Goal: Entertainment & Leisure: Consume media (video, audio)

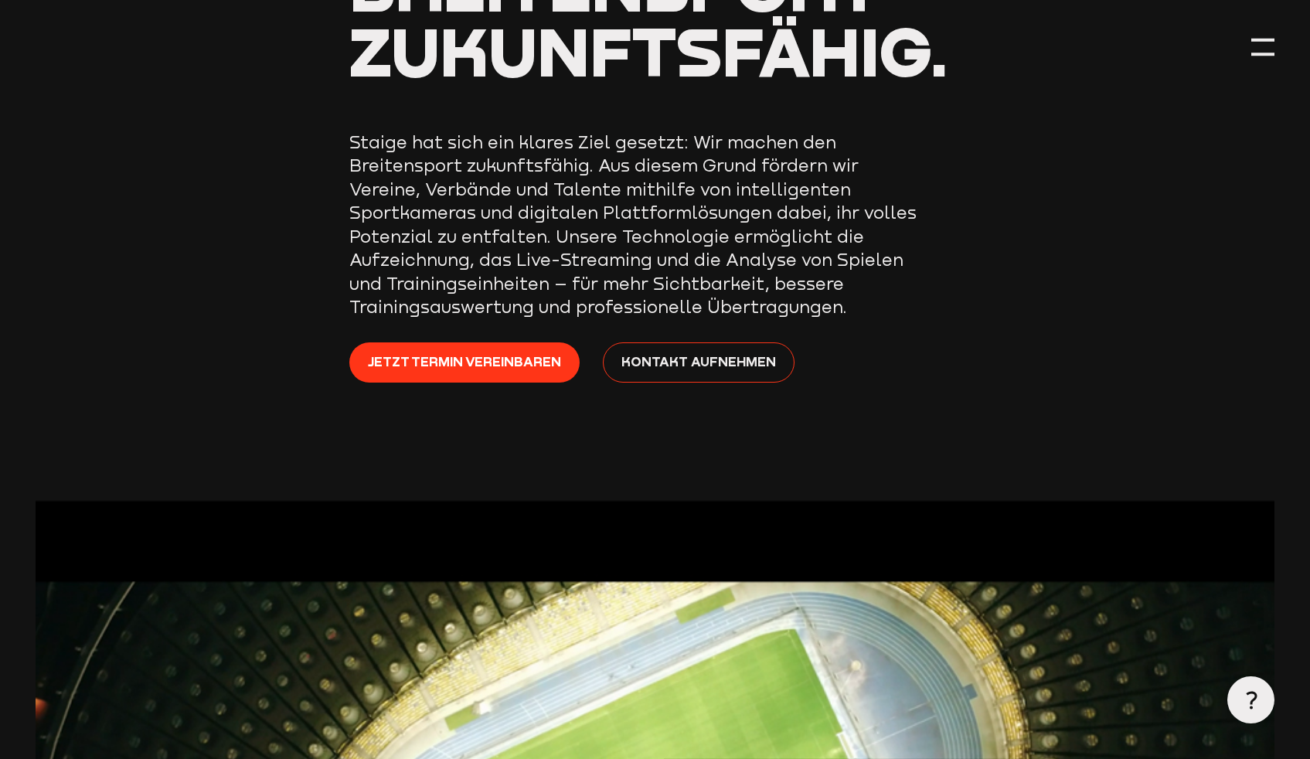
scroll to position [372, 0]
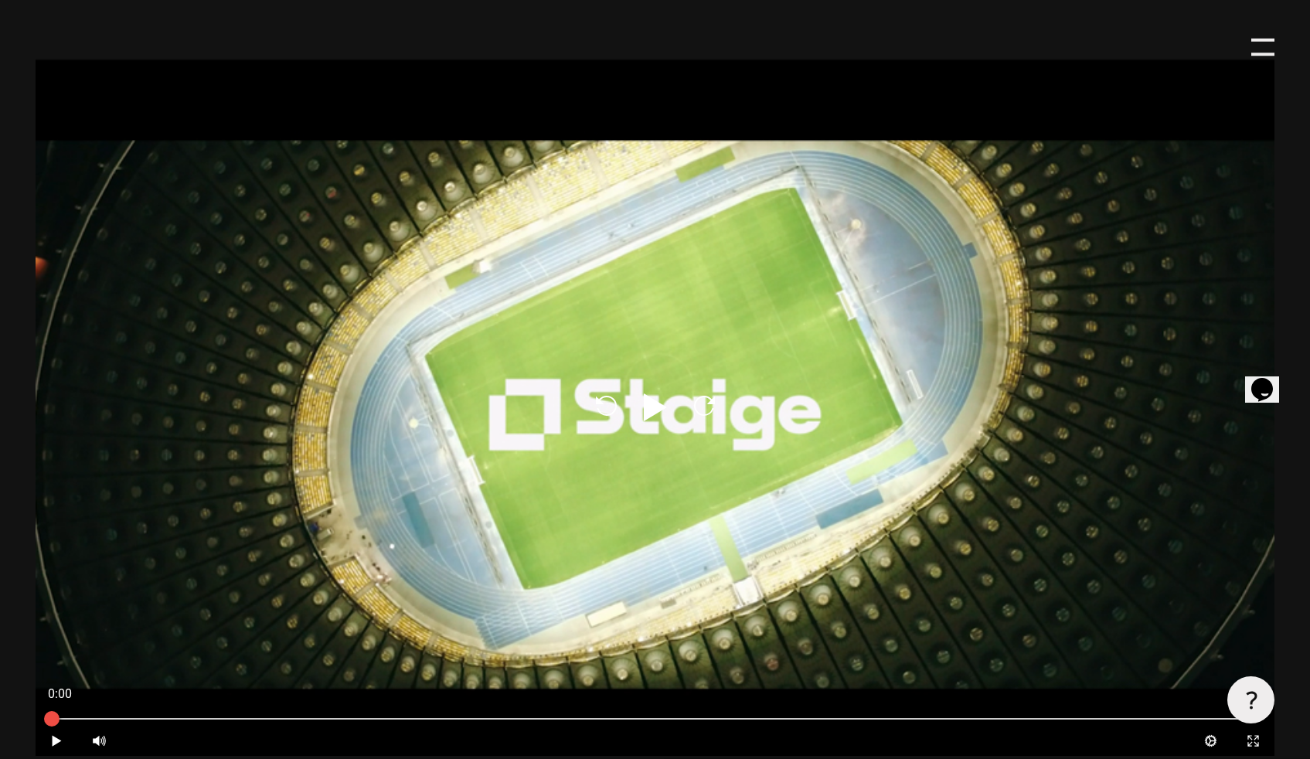
scroll to position [754, 0]
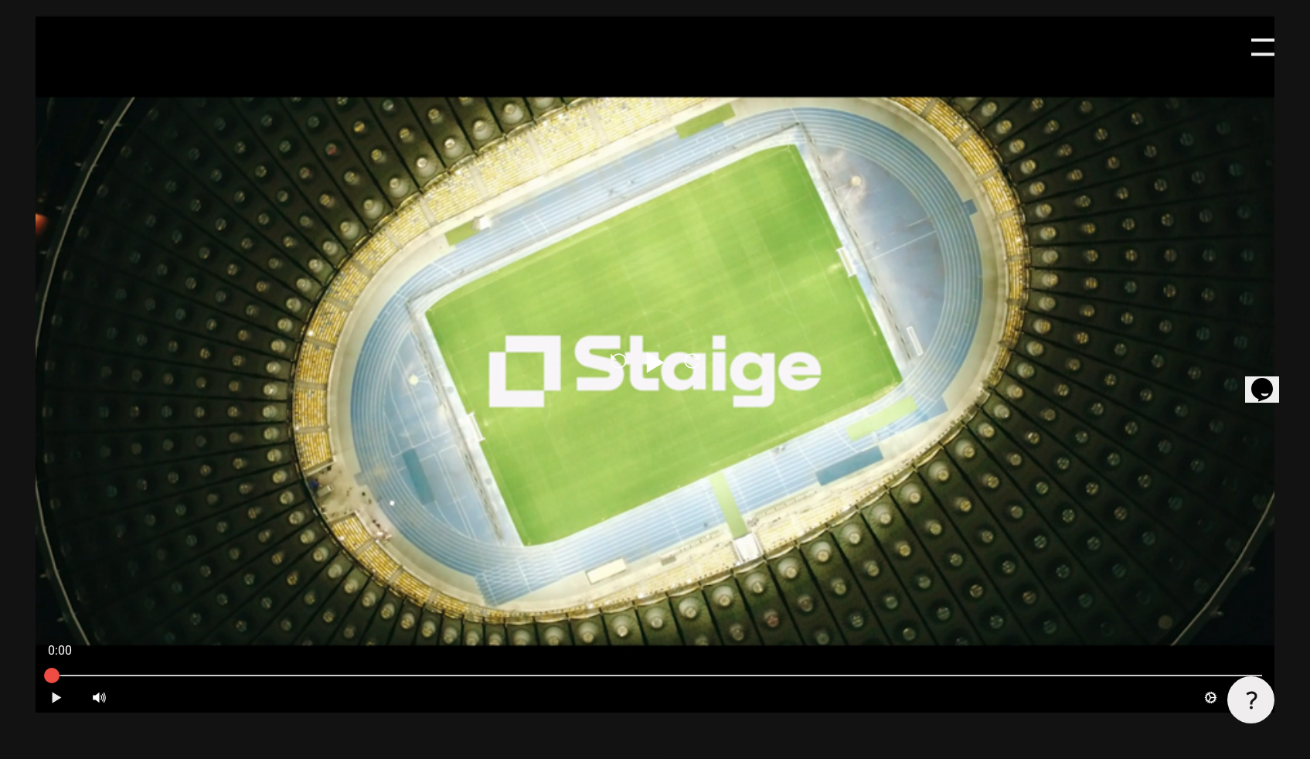
click at [51, 706] on button "Play" at bounding box center [57, 697] width 42 height 30
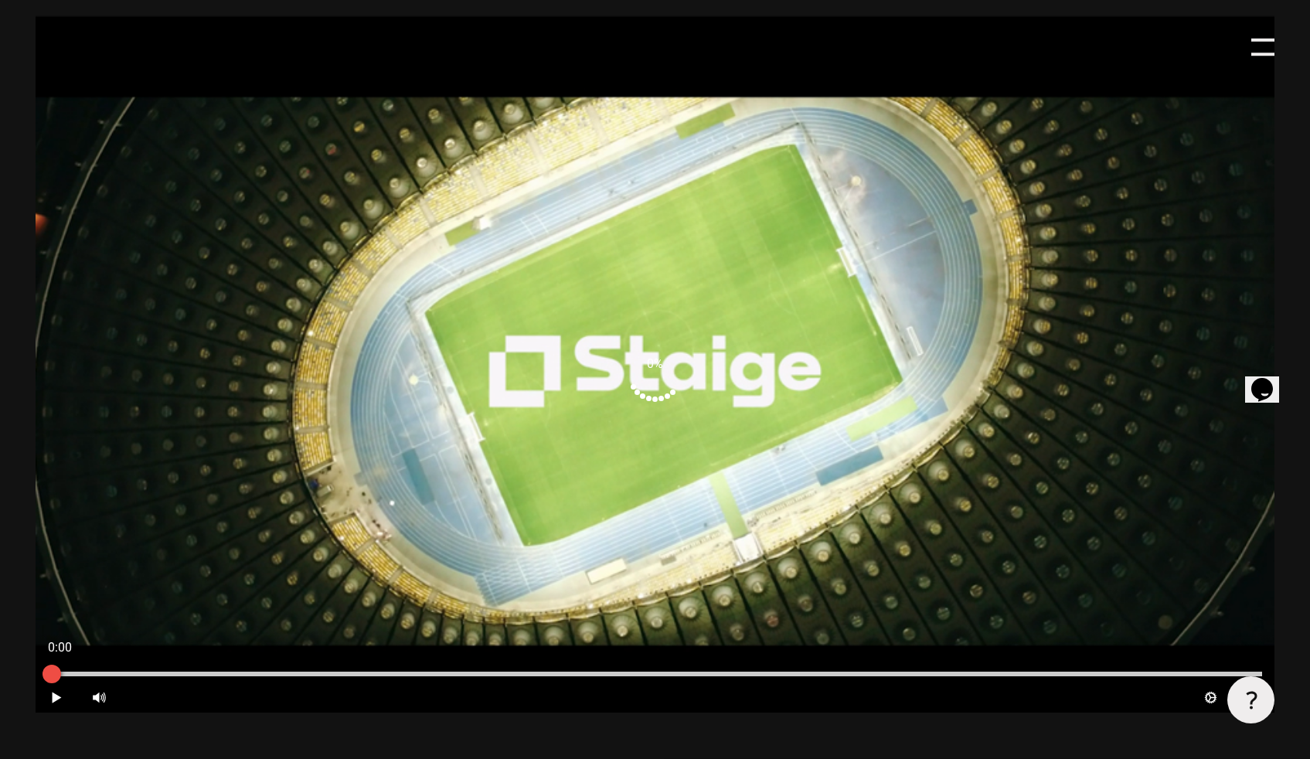
click at [77, 681] on div at bounding box center [655, 673] width 1239 height 17
click at [98, 676] on div at bounding box center [655, 673] width 1215 height 5
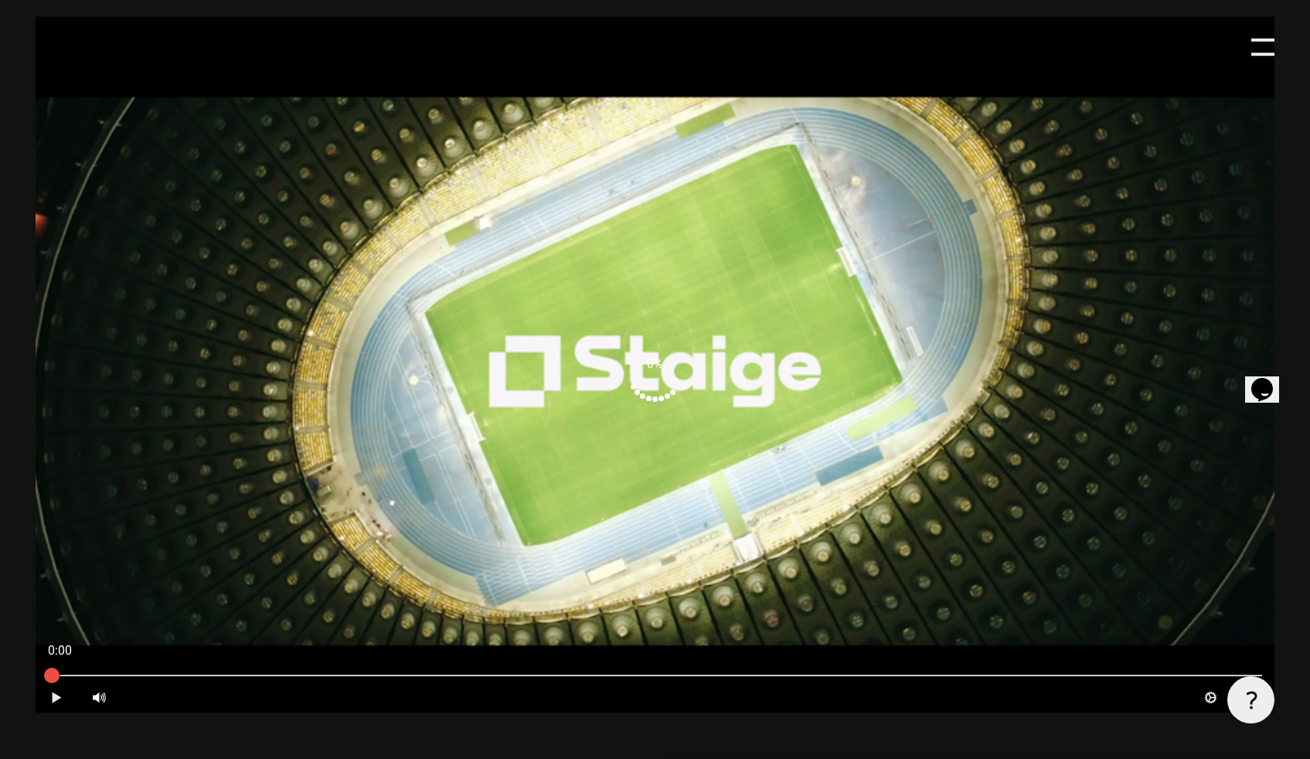
type input "0.8"
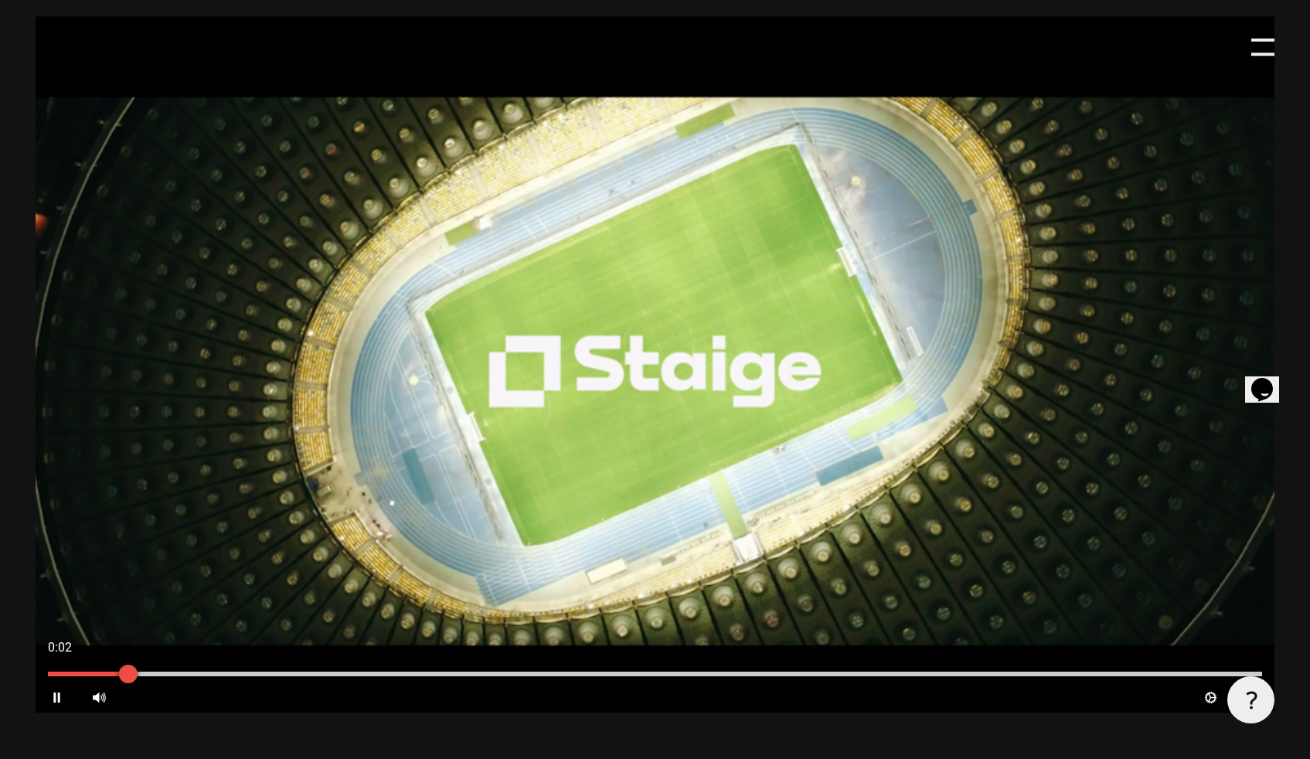
click at [158, 669] on div at bounding box center [655, 673] width 1239 height 17
click at [491, 672] on div at bounding box center [655, 673] width 1239 height 17
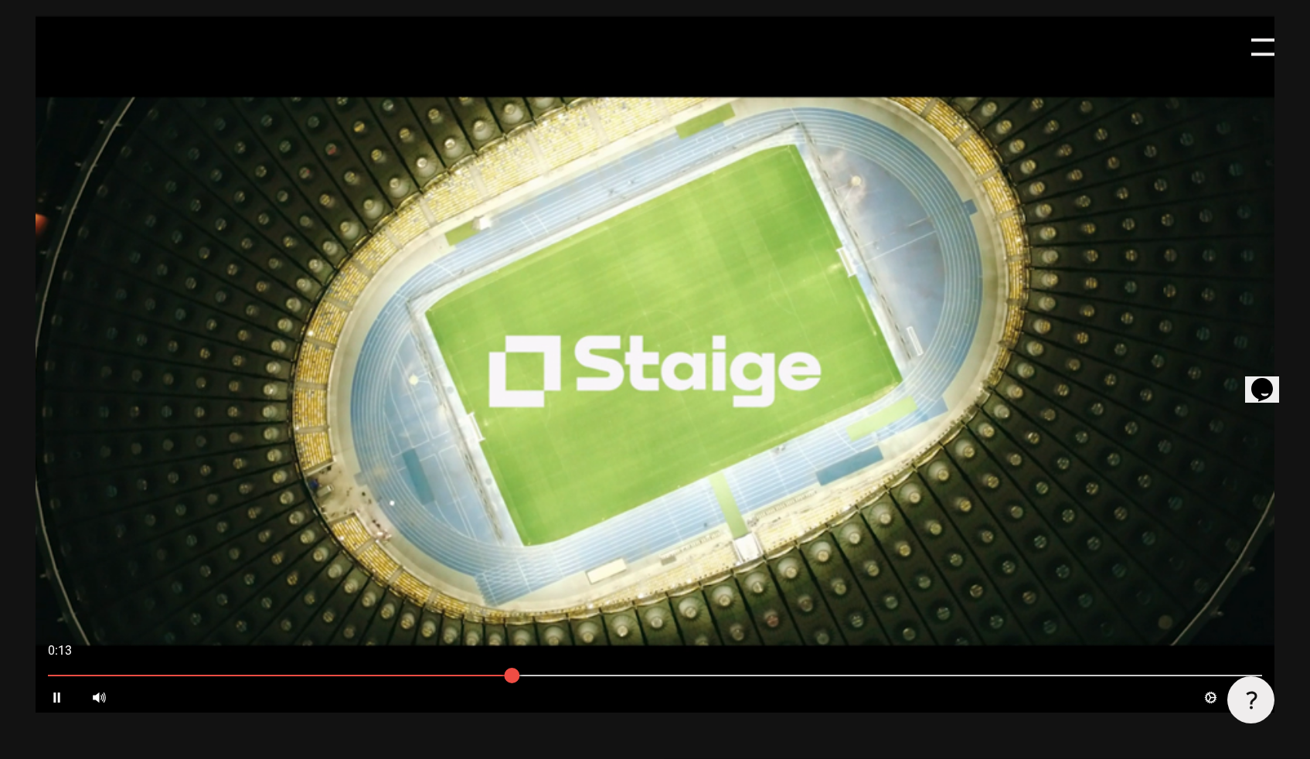
click at [614, 424] on div at bounding box center [655, 363] width 1239 height 697
